Goal: Task Accomplishment & Management: Complete application form

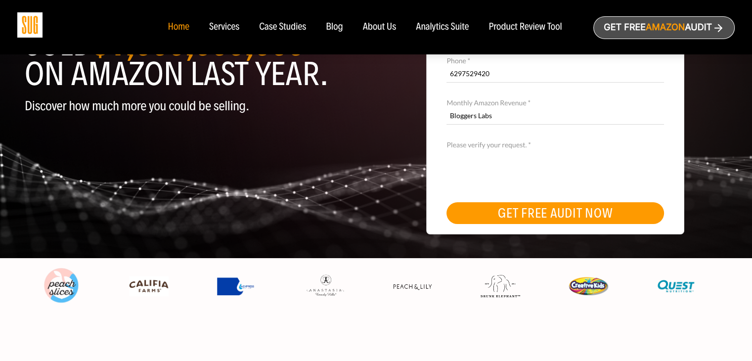
click at [531, 119] on input "Bloggers Labs" at bounding box center [556, 115] width 218 height 17
type input "5000"
click at [509, 217] on button "GET FREE AUDIT NOW" at bounding box center [556, 213] width 218 height 22
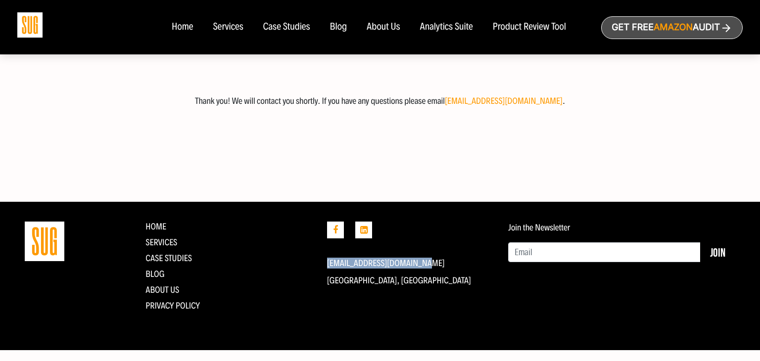
drag, startPoint x: 431, startPoint y: 259, endPoint x: 322, endPoint y: 261, distance: 109.8
click at [322, 261] on div "[EMAIL_ADDRESS][DOMAIN_NAME] [GEOGRAPHIC_DATA], [GEOGRAPHIC_DATA]" at bounding box center [411, 270] width 182 height 97
copy link "[EMAIL_ADDRESS][DOMAIN_NAME]"
click at [362, 222] on icon at bounding box center [363, 230] width 17 height 17
